Goal: Task Accomplishment & Management: Manage account settings

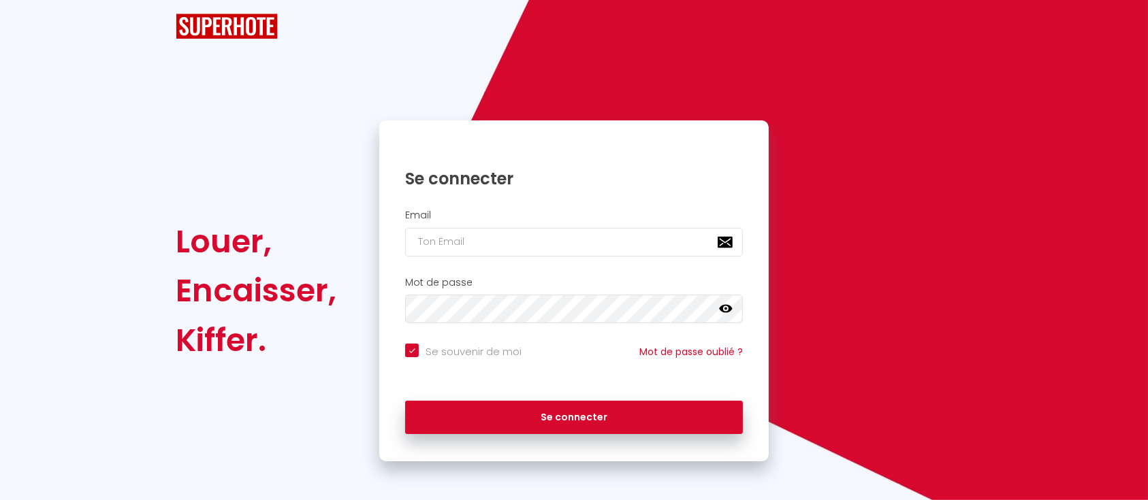
checkbox input "true"
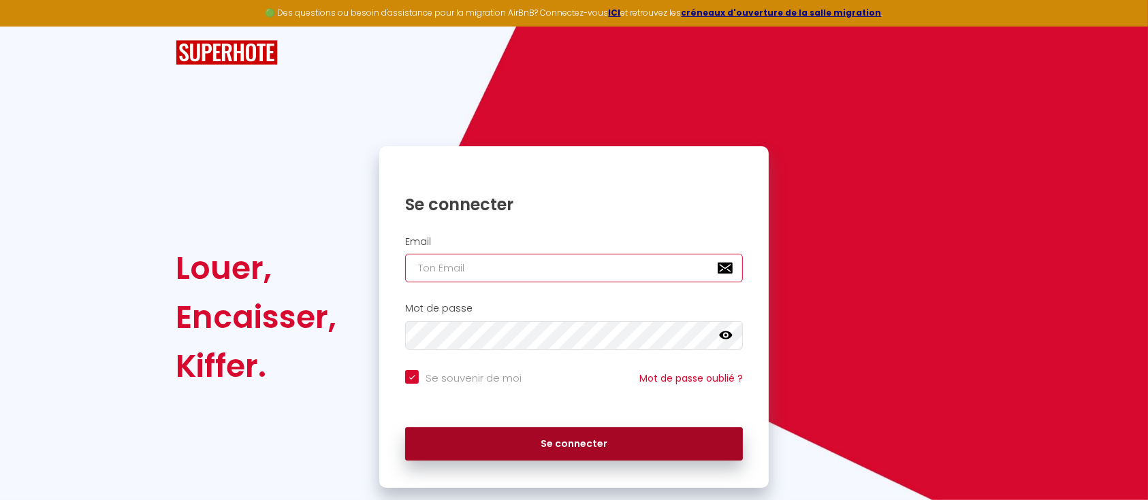
type input "[EMAIL_ADDRESS][DOMAIN_NAME]"
click at [523, 455] on button "Se connecter" at bounding box center [574, 444] width 338 height 34
checkbox input "true"
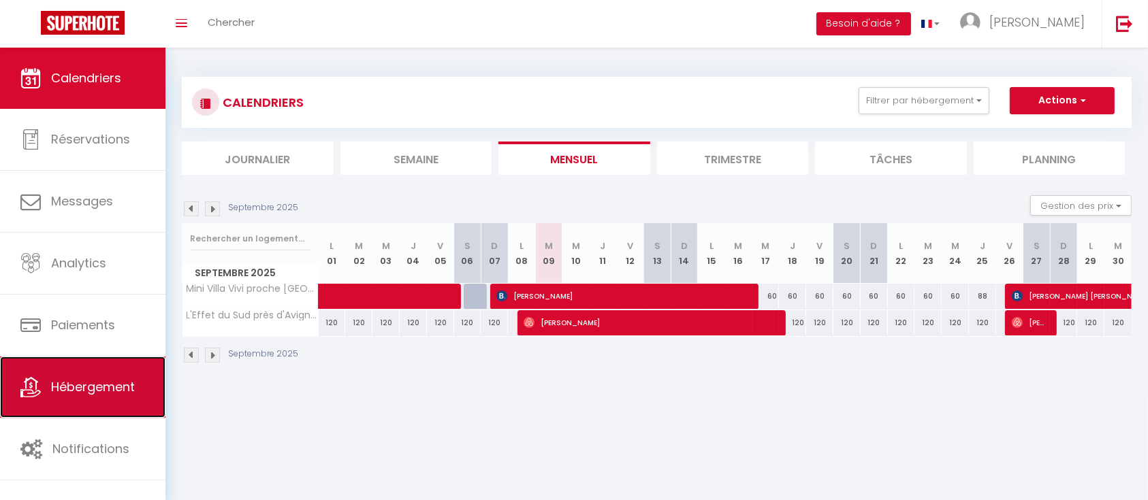
click at [97, 395] on span "Hébergement" at bounding box center [93, 386] width 84 height 17
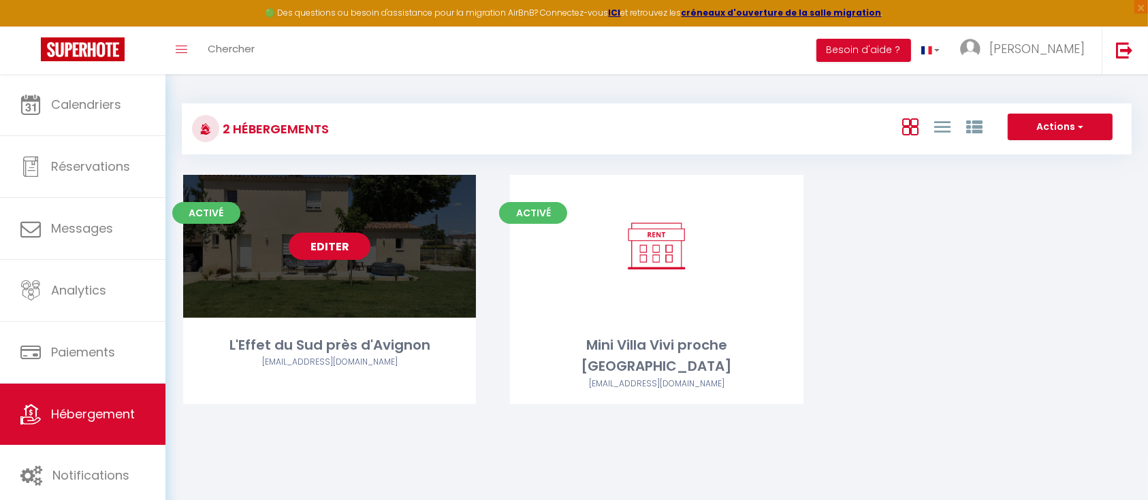
click at [344, 248] on link "Editer" at bounding box center [330, 246] width 82 height 27
click at [331, 250] on link "Editer" at bounding box center [330, 246] width 82 height 27
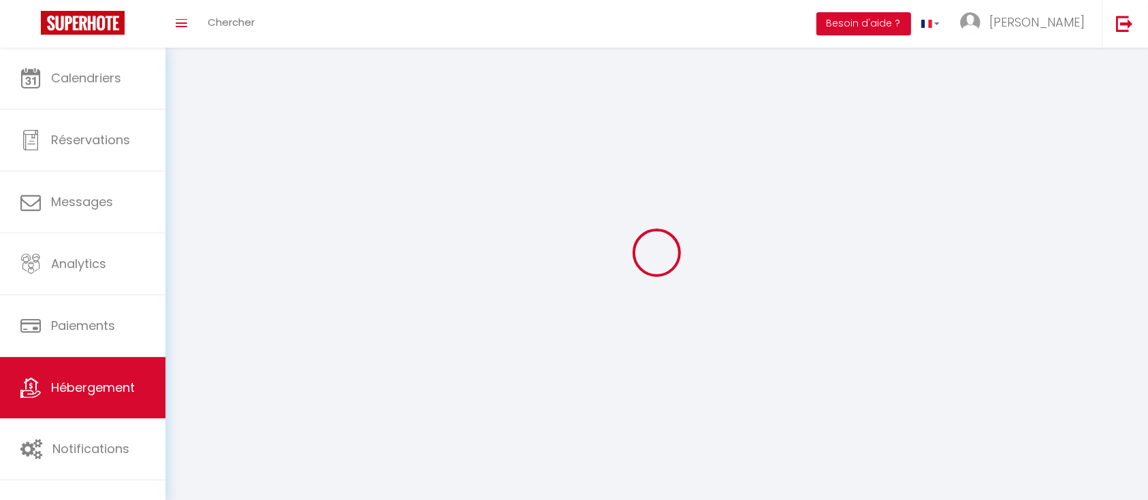
select select "28"
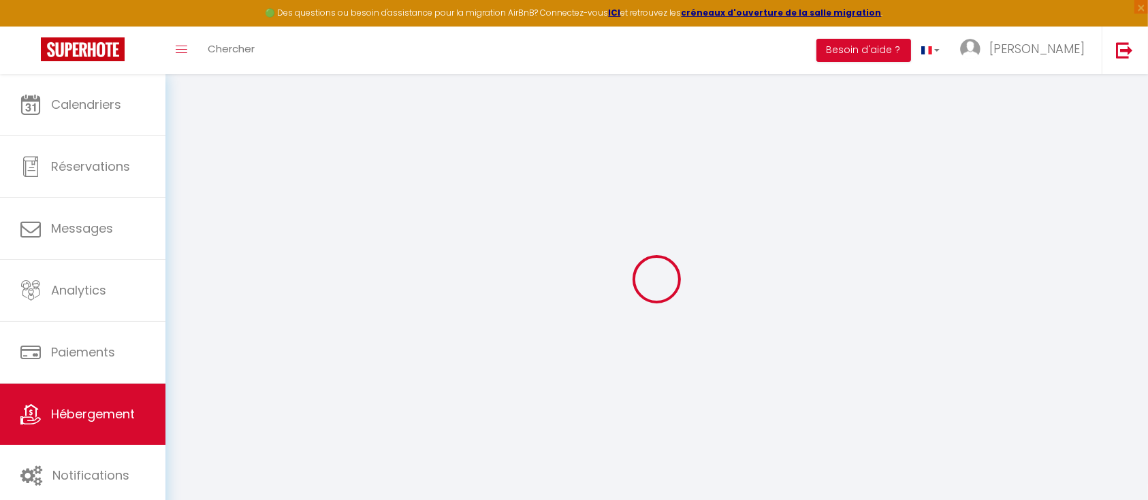
select select
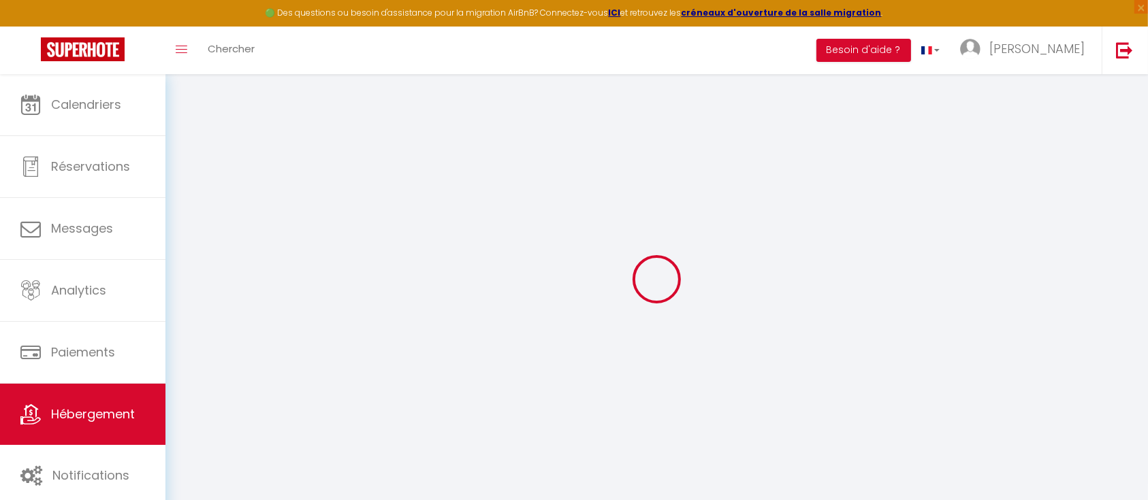
select select
checkbox input "false"
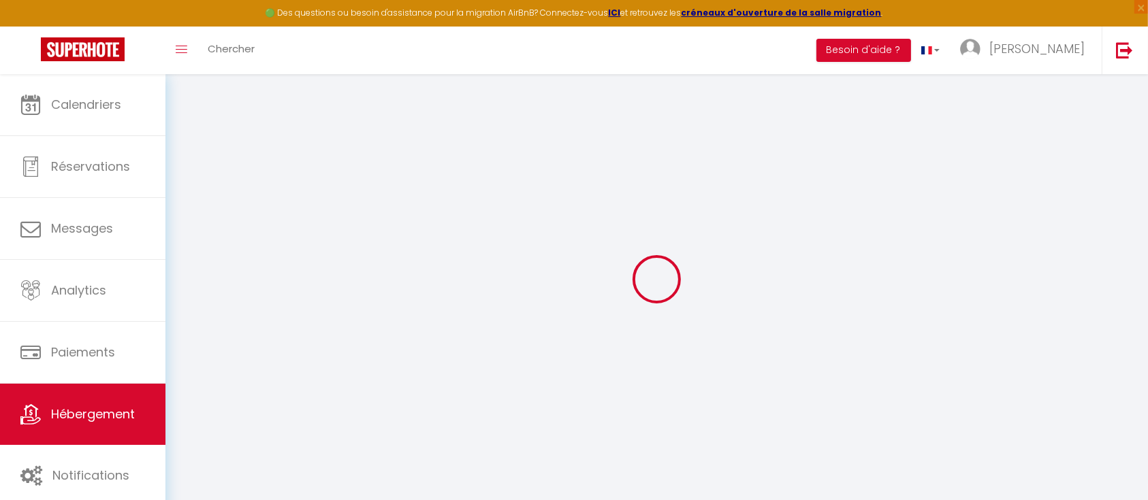
select select
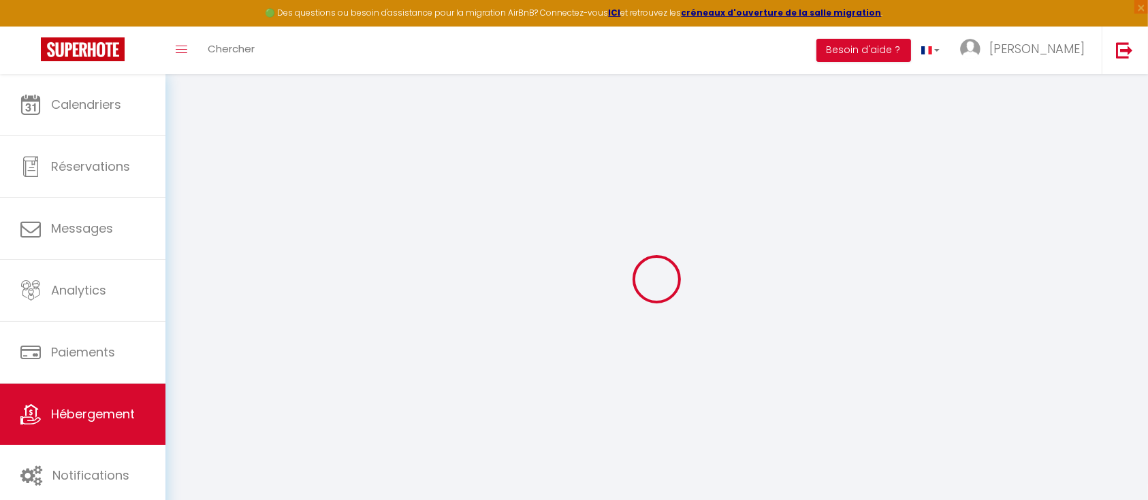
select select
checkbox input "false"
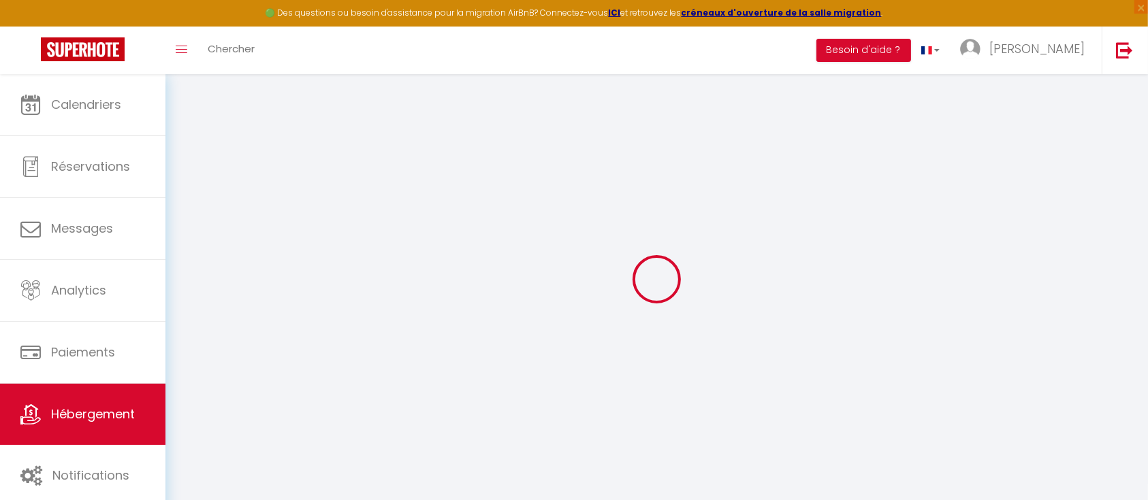
checkbox input "false"
select select
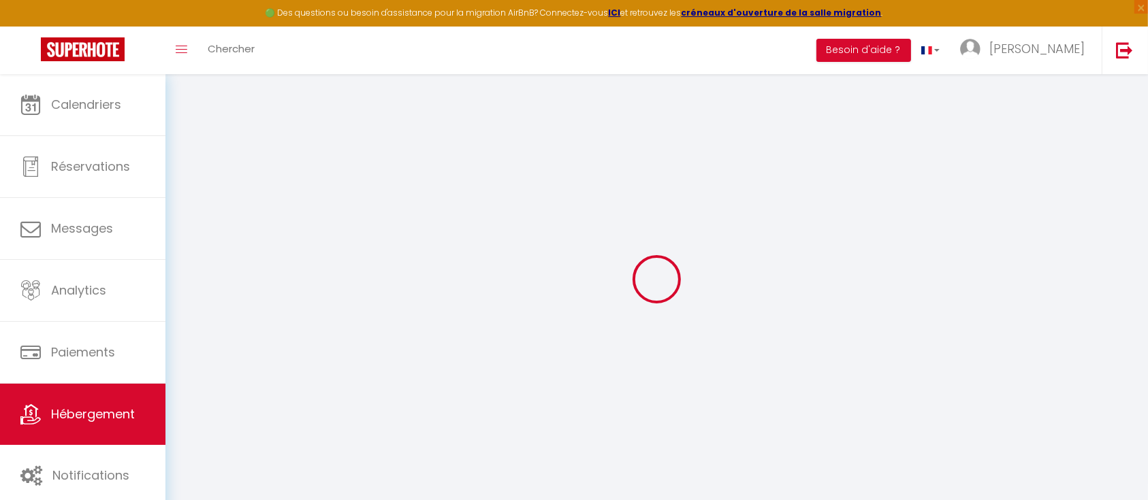
select select
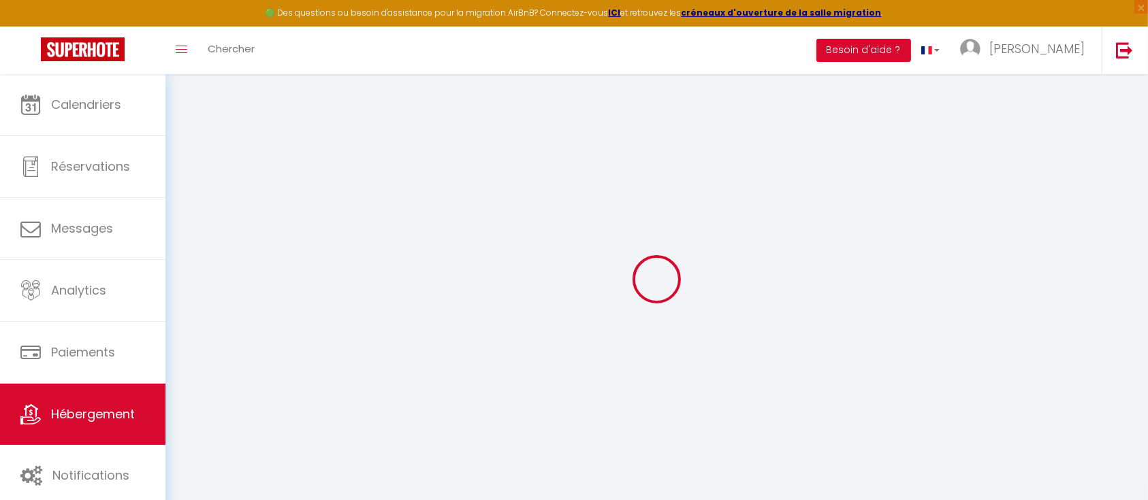
checkbox input "false"
select select
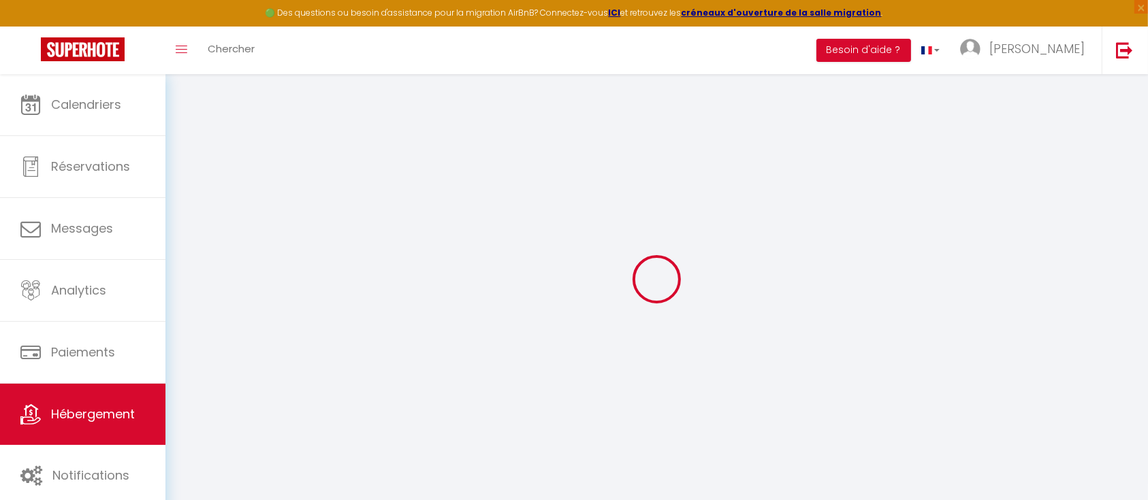
select select
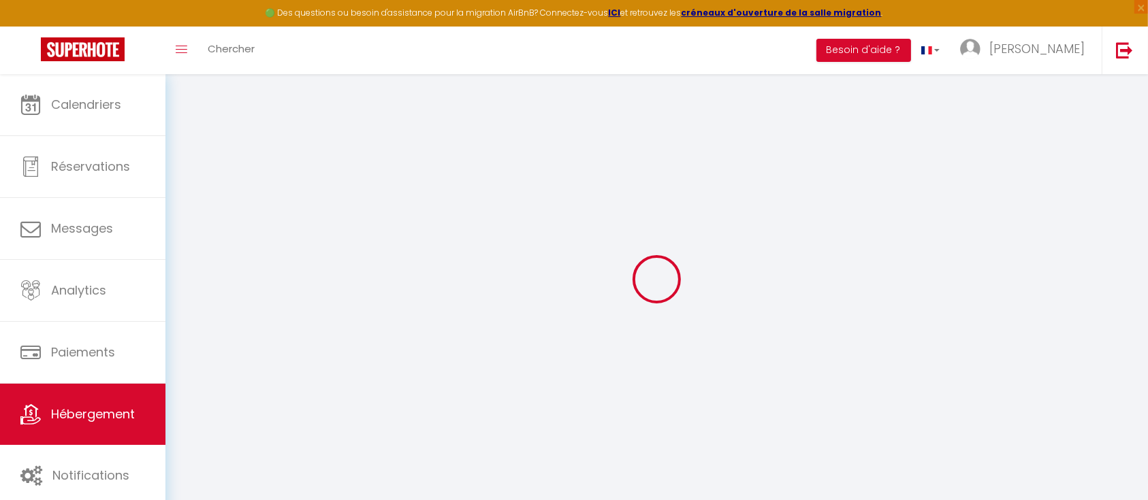
select select
checkbox input "false"
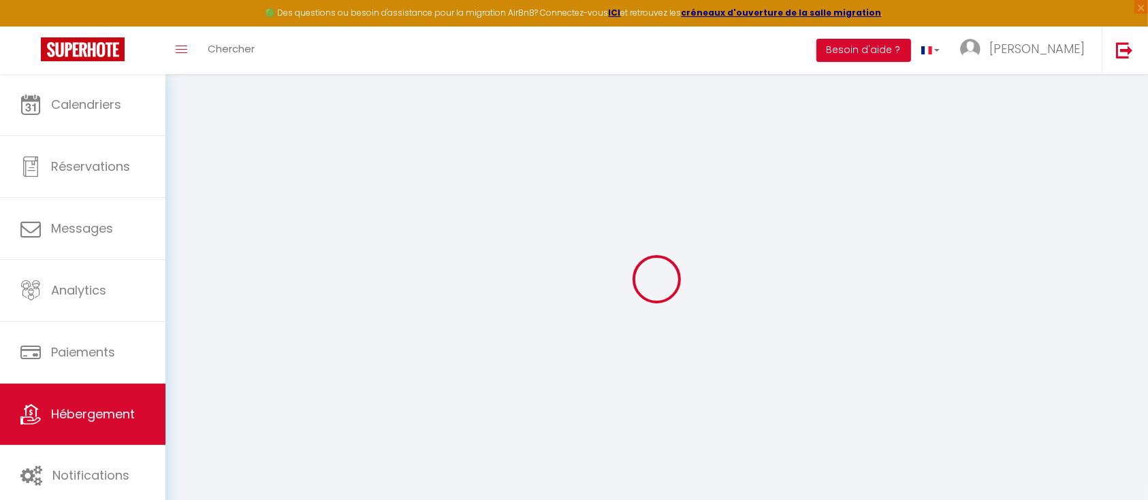
checkbox input "false"
select select
type input "L'Effet du Sud près d'Avignon"
type input "Ségolène"
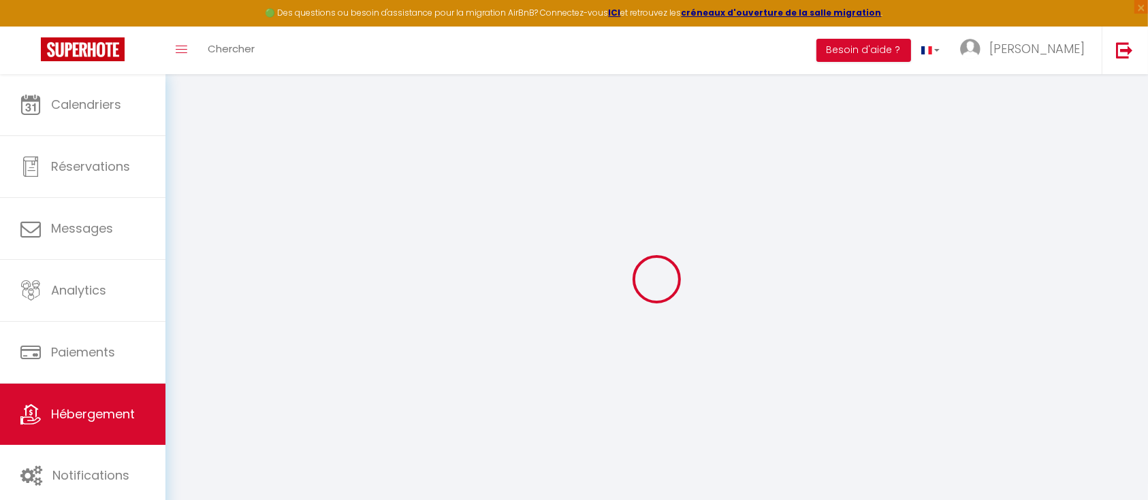
select select "8"
select select "4"
type input "245"
type input "110"
type input "500"
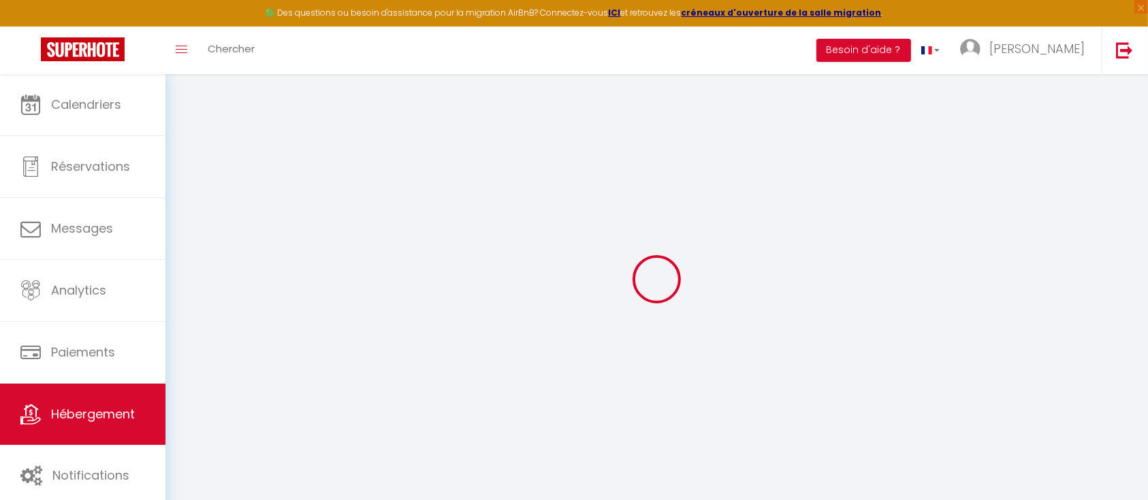
select select
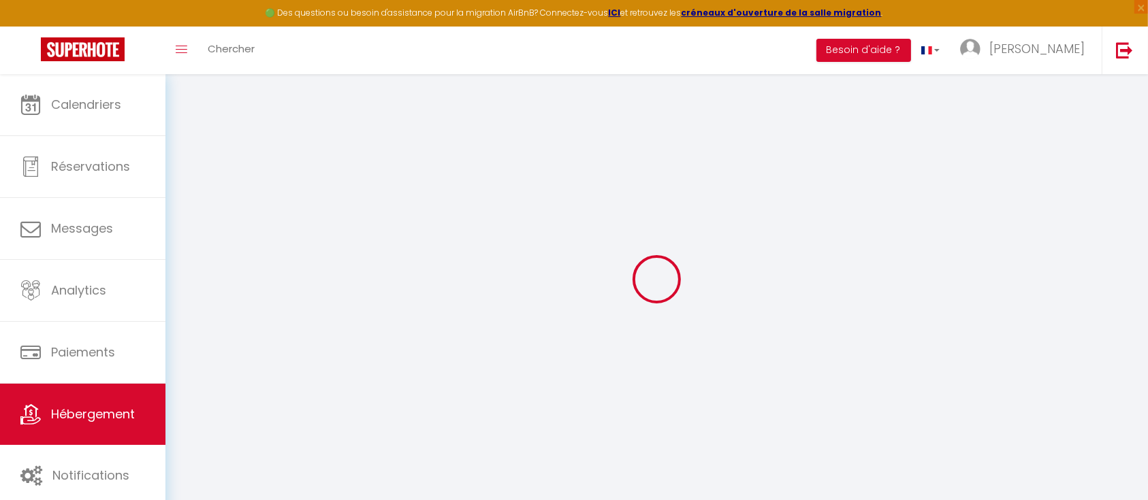
type input "[STREET_ADDRESS]"
type input "84310"
type input "[GEOGRAPHIC_DATA]"
type input "[EMAIL_ADDRESS][DOMAIN_NAME]"
select select
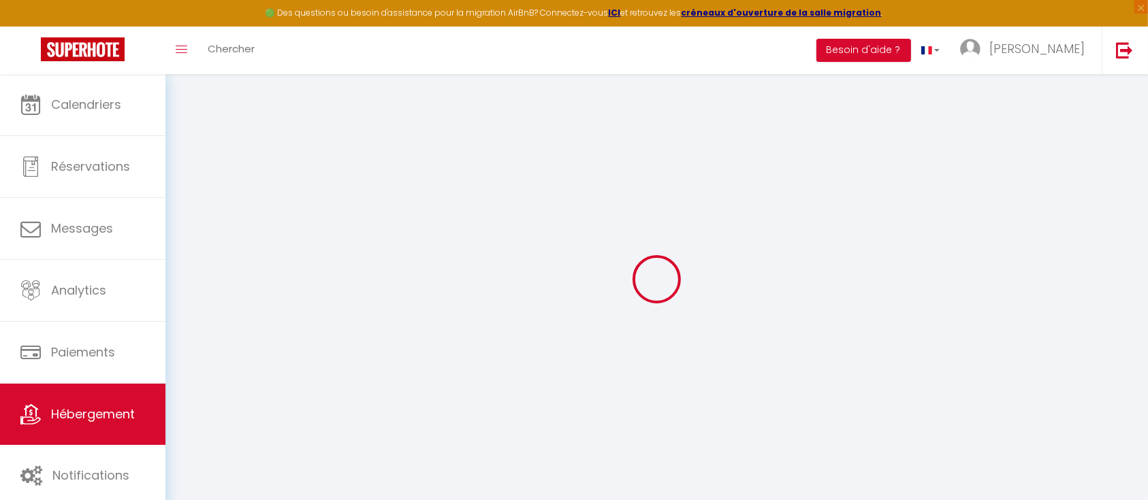
checkbox input "false"
type input "0"
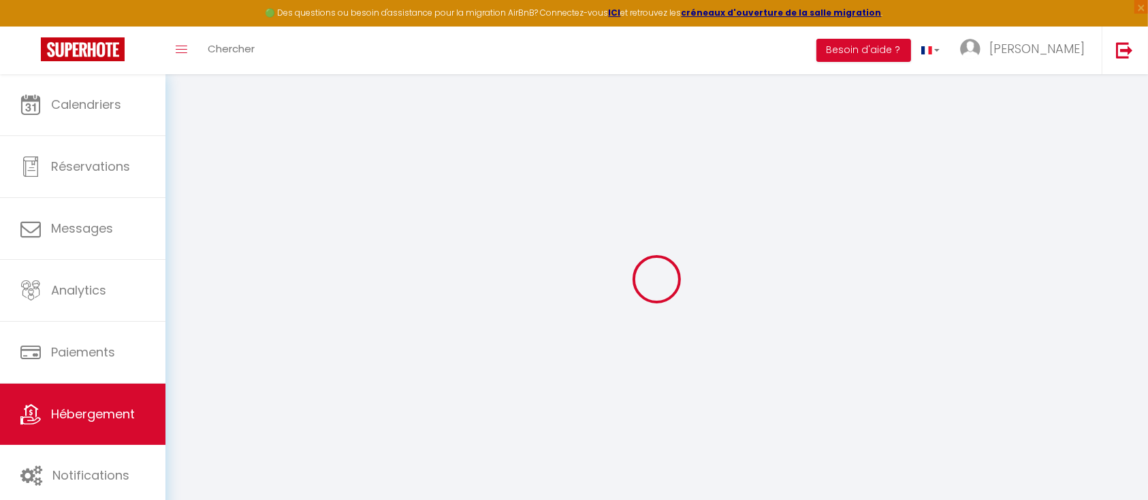
type input "0"
select select
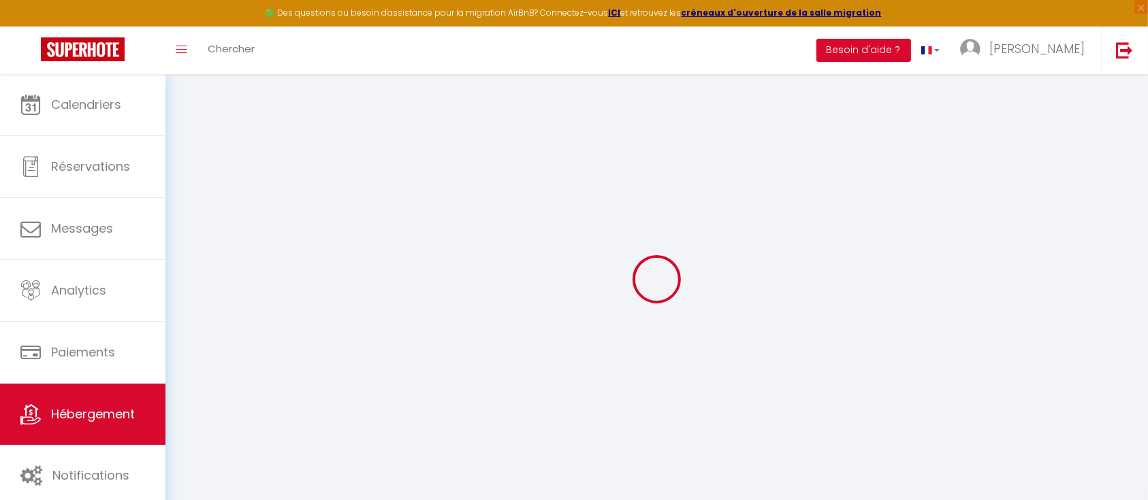
select select
checkbox input "false"
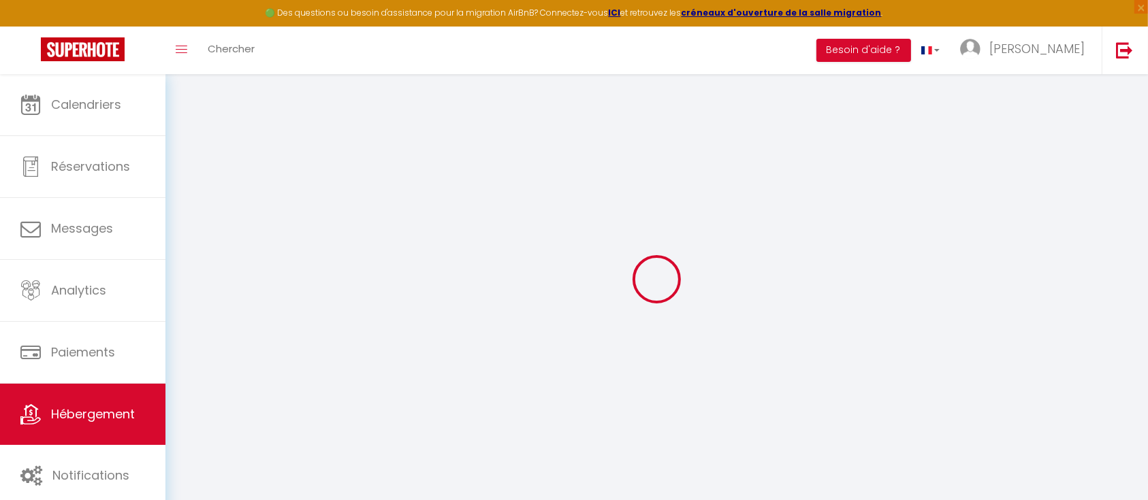
checkbox input "false"
select select
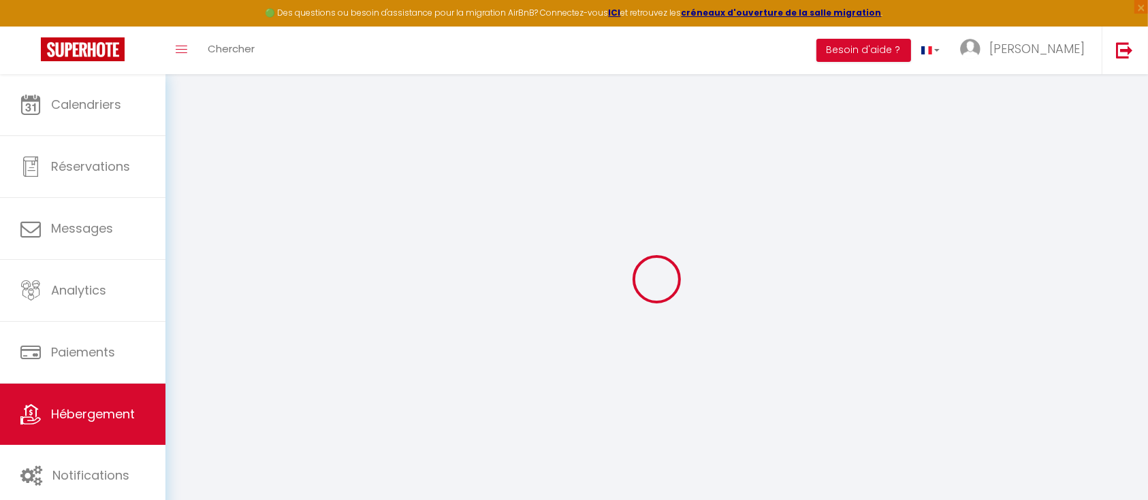
select select
checkbox input "false"
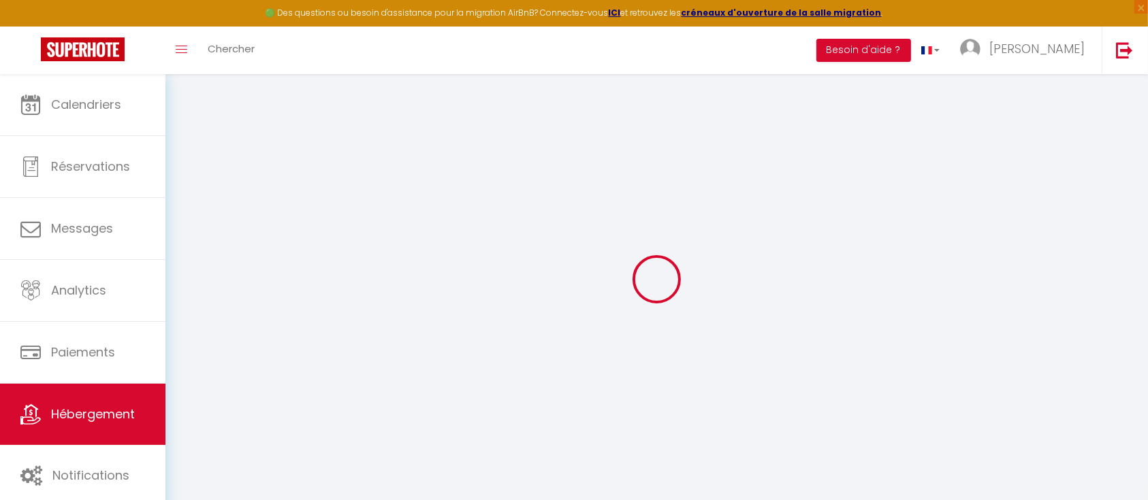
checkbox input "false"
select select
checkbox input "false"
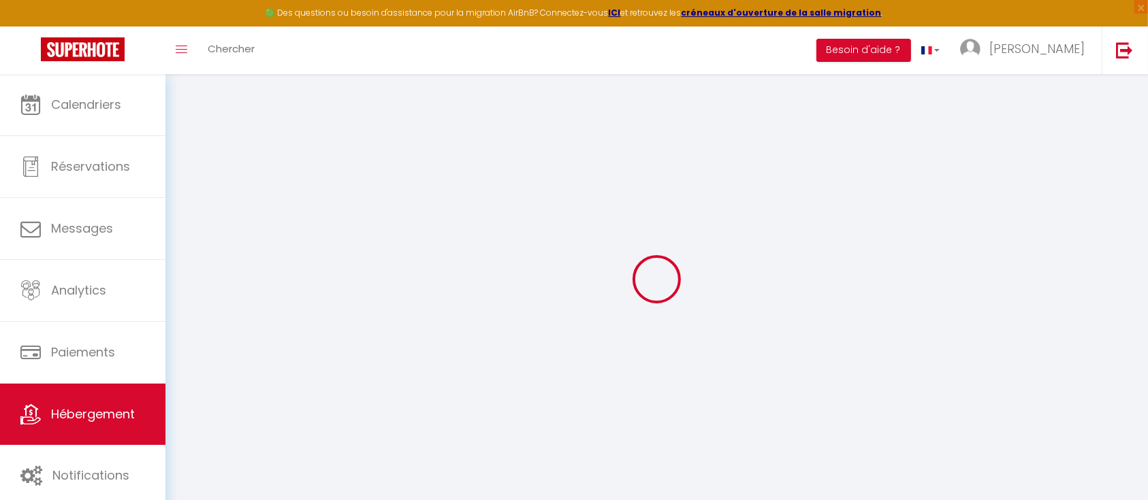
checkbox input "false"
select select "17:00"
select select
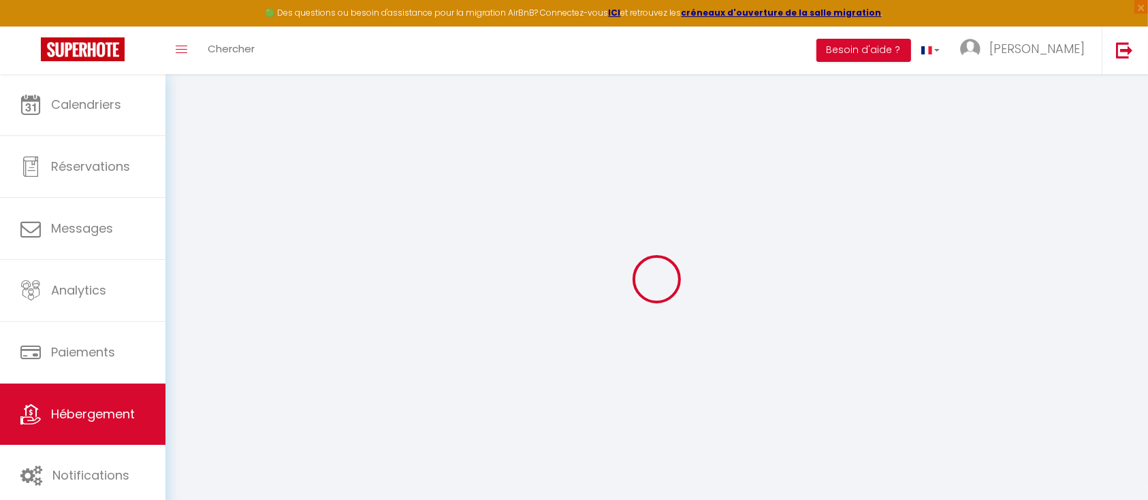
select select "10:00"
select select "30"
select select "120"
select select
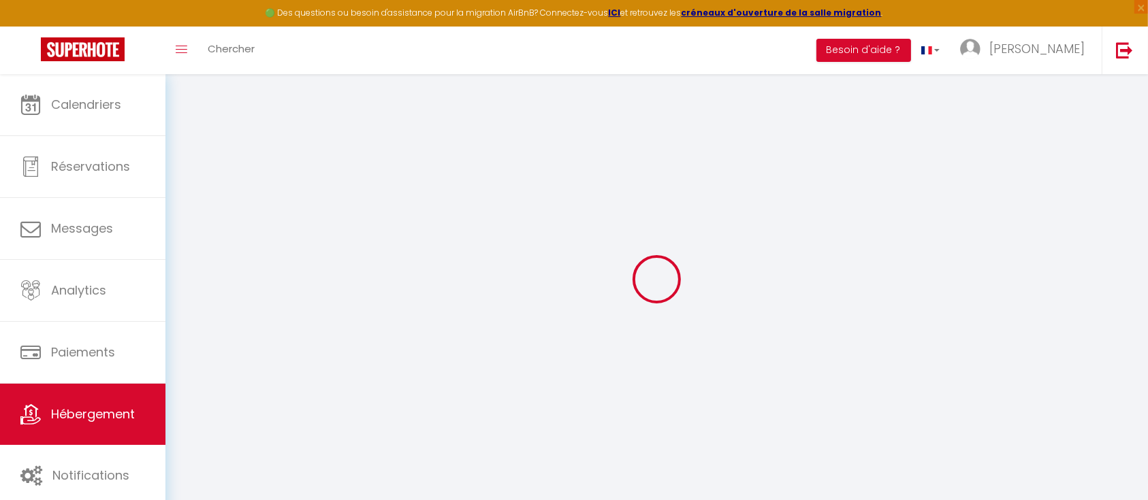
checkbox input "false"
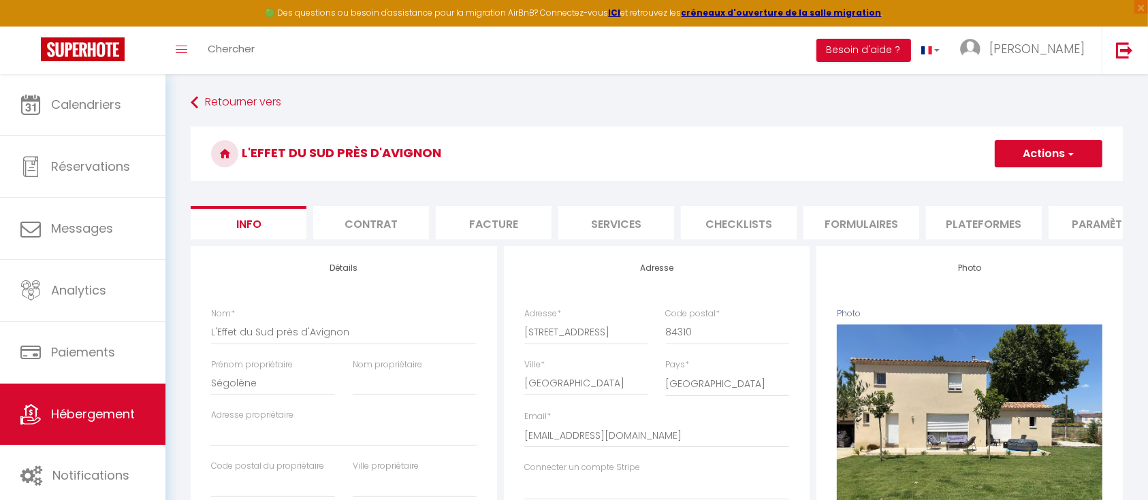
select select
checkbox input "false"
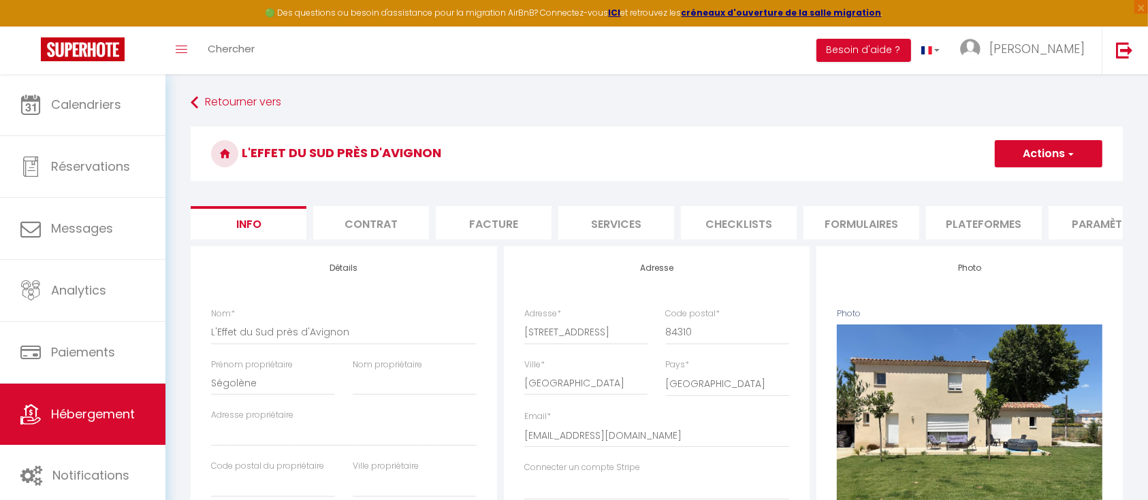
checkbox input "false"
